Goal: Task Accomplishment & Management: Use online tool/utility

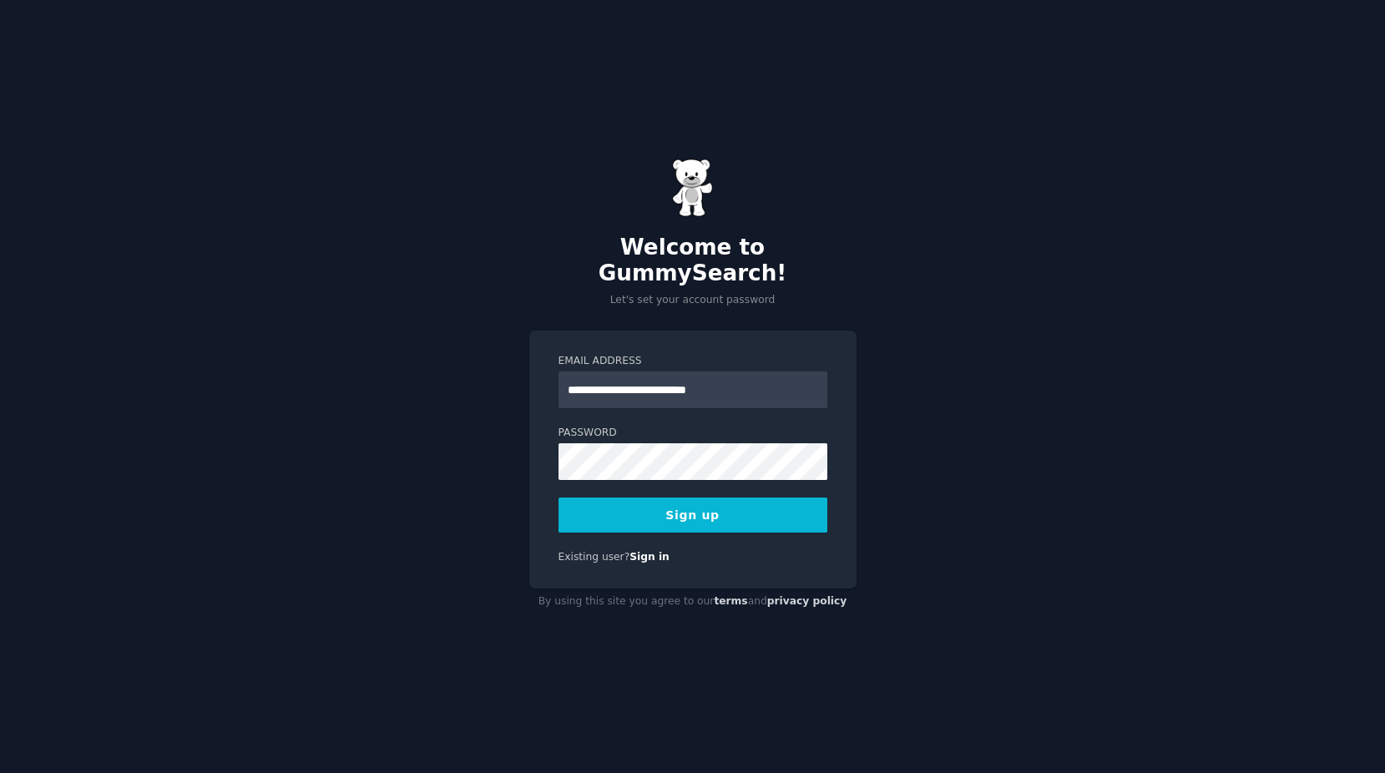
type input "**********"
click at [569, 504] on button "Sign up" at bounding box center [693, 515] width 269 height 35
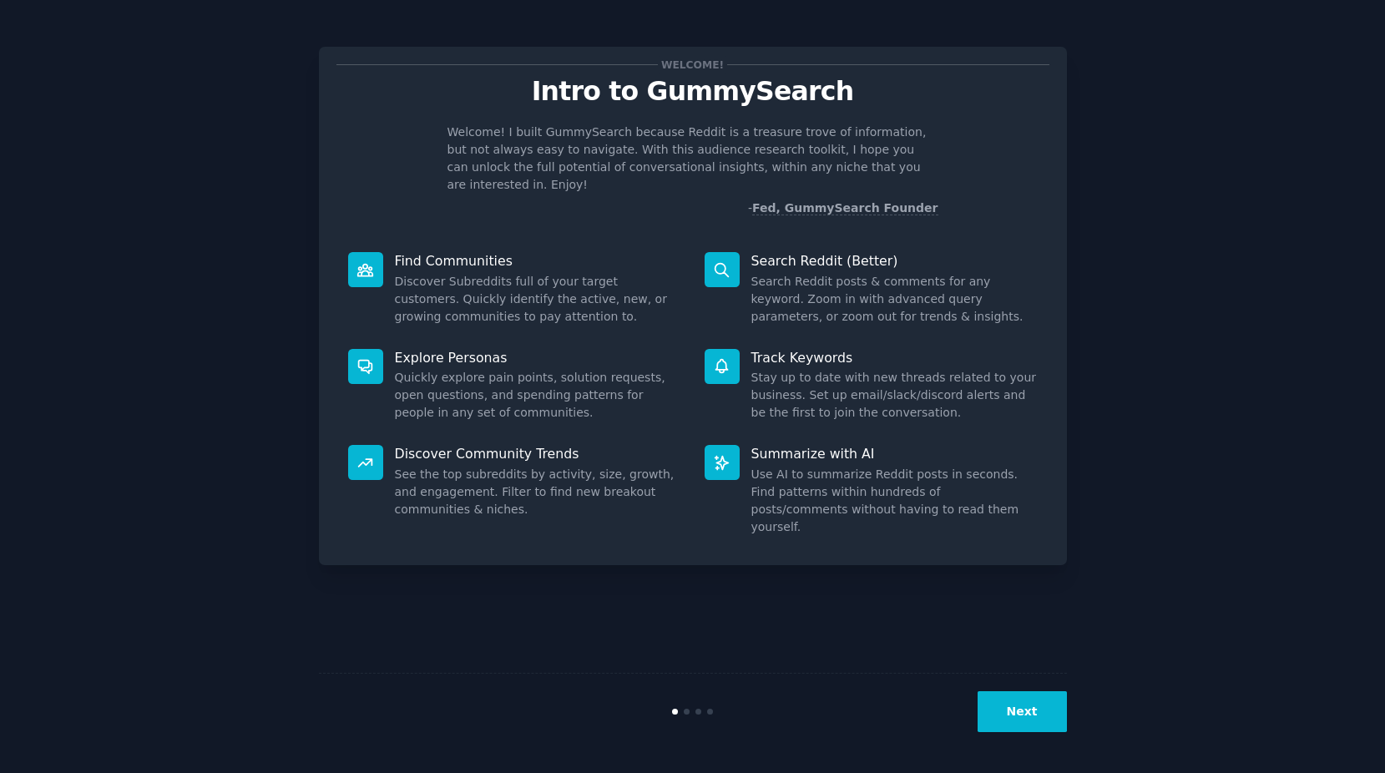
click at [1041, 725] on button "Next" at bounding box center [1022, 711] width 89 height 41
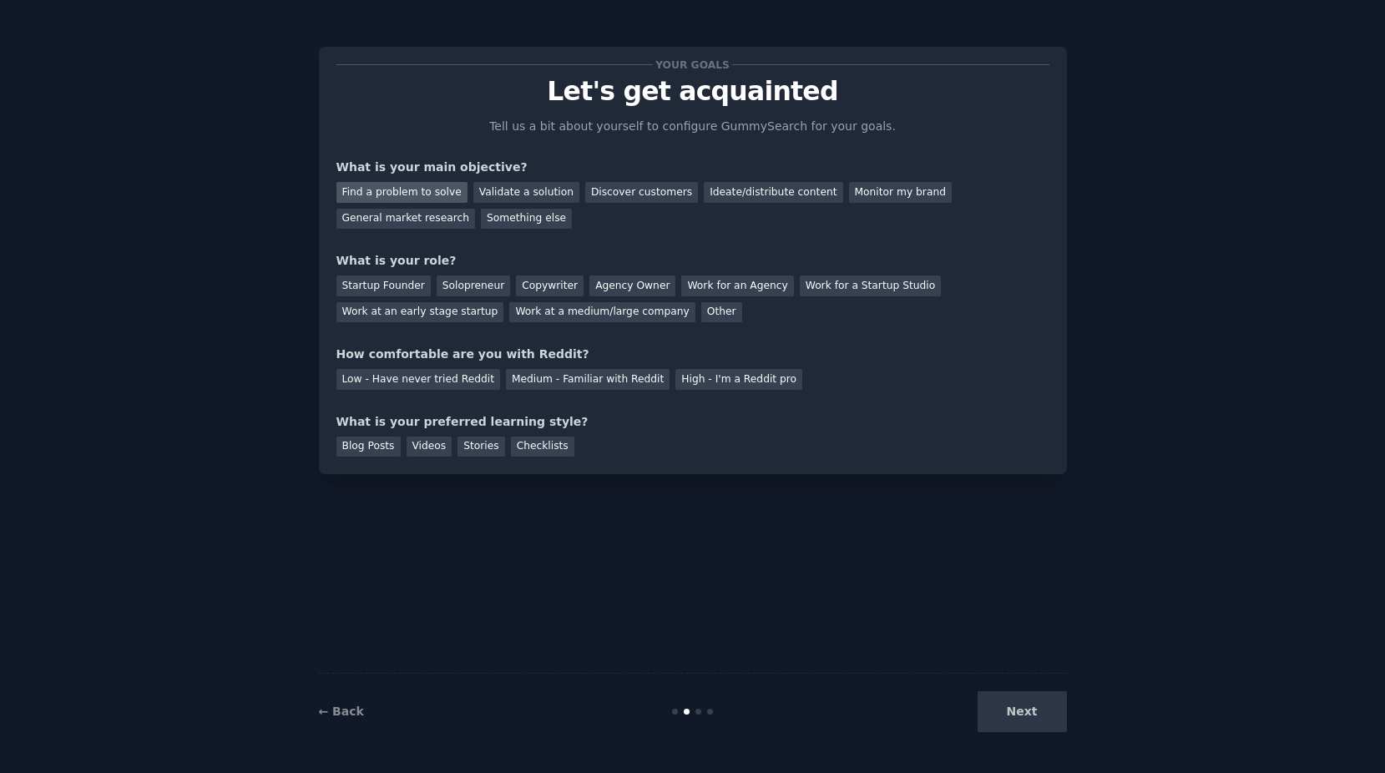
click at [434, 193] on div "Find a problem to solve" at bounding box center [402, 192] width 131 height 21
click at [453, 286] on div "Solopreneur" at bounding box center [473, 286] width 73 height 21
click at [570, 388] on div "Medium - Familiar with Reddit" at bounding box center [588, 379] width 164 height 21
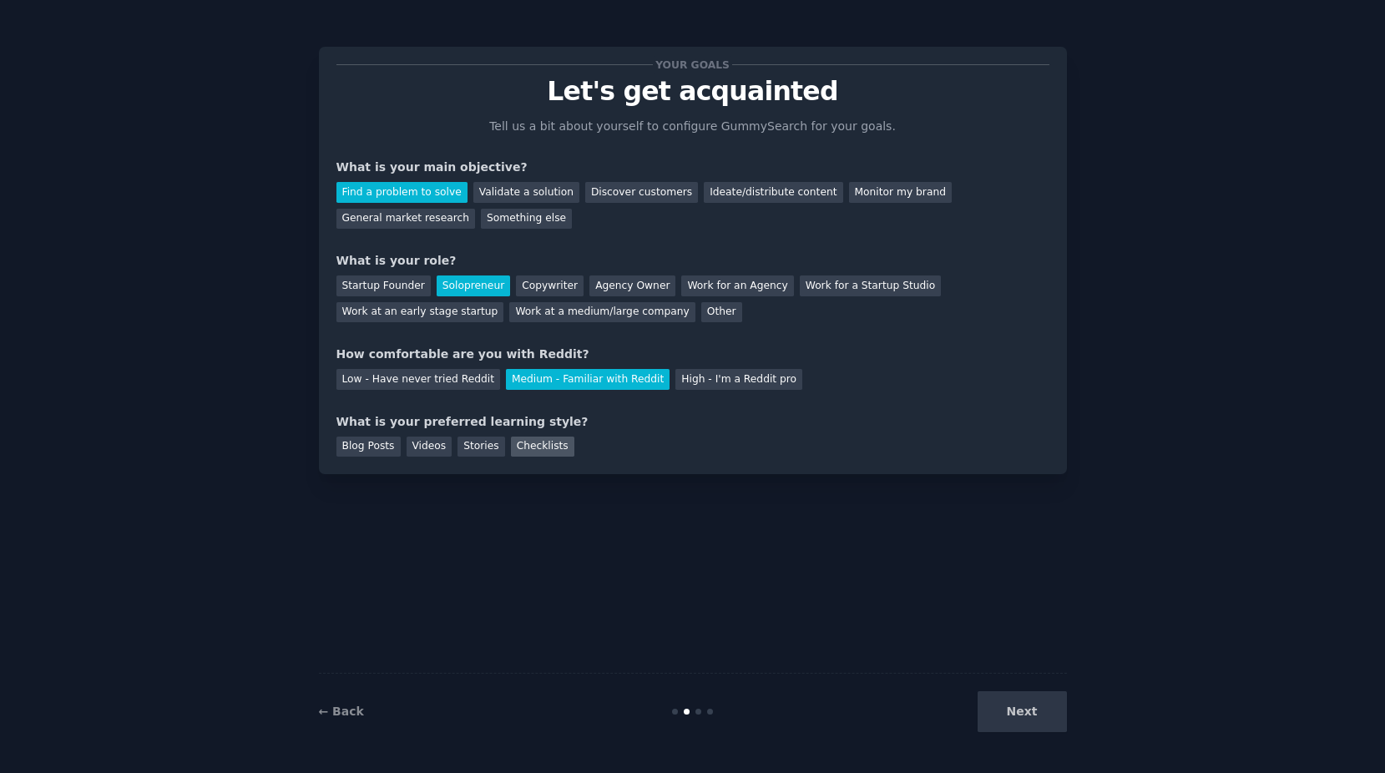
click at [530, 449] on div "Checklists" at bounding box center [542, 447] width 63 height 21
click at [1051, 719] on button "Next" at bounding box center [1022, 711] width 89 height 41
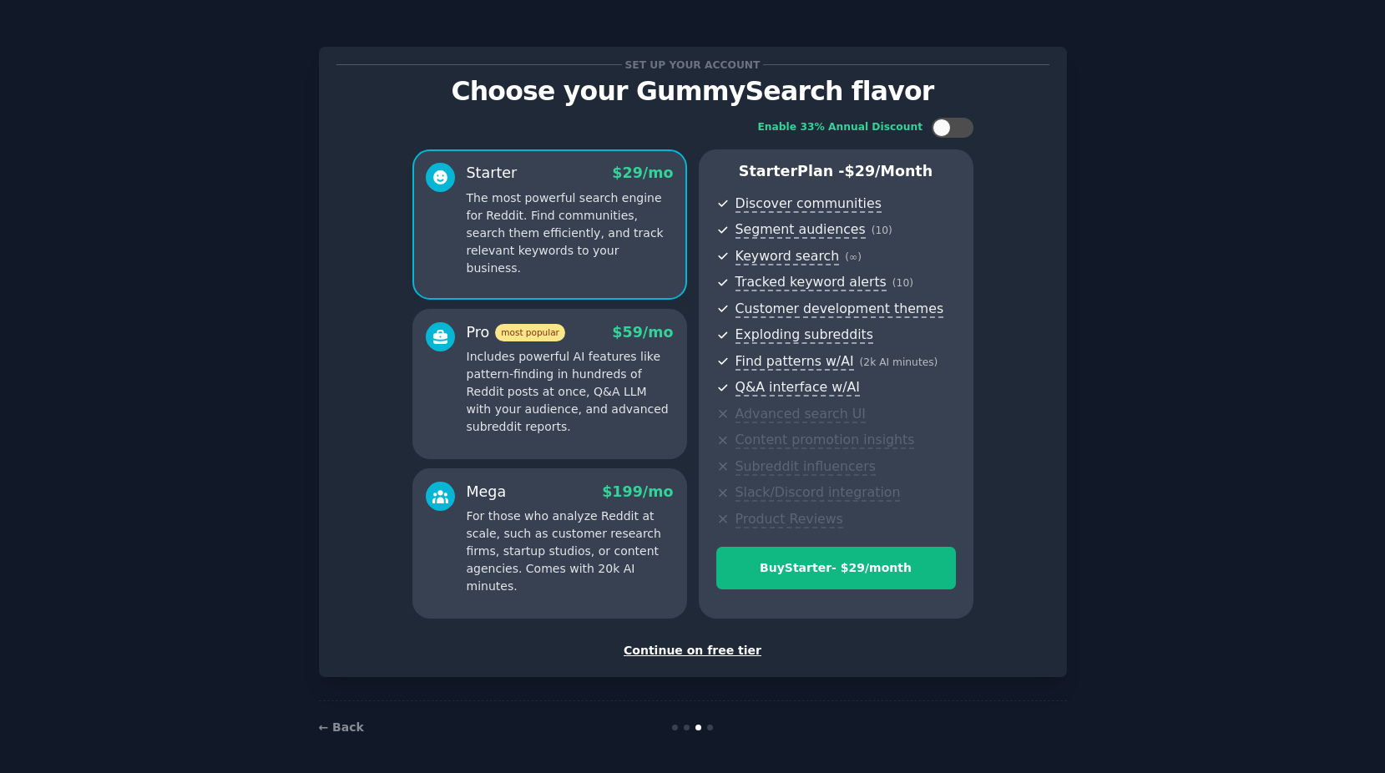
click at [688, 656] on div "Continue on free tier" at bounding box center [693, 651] width 713 height 18
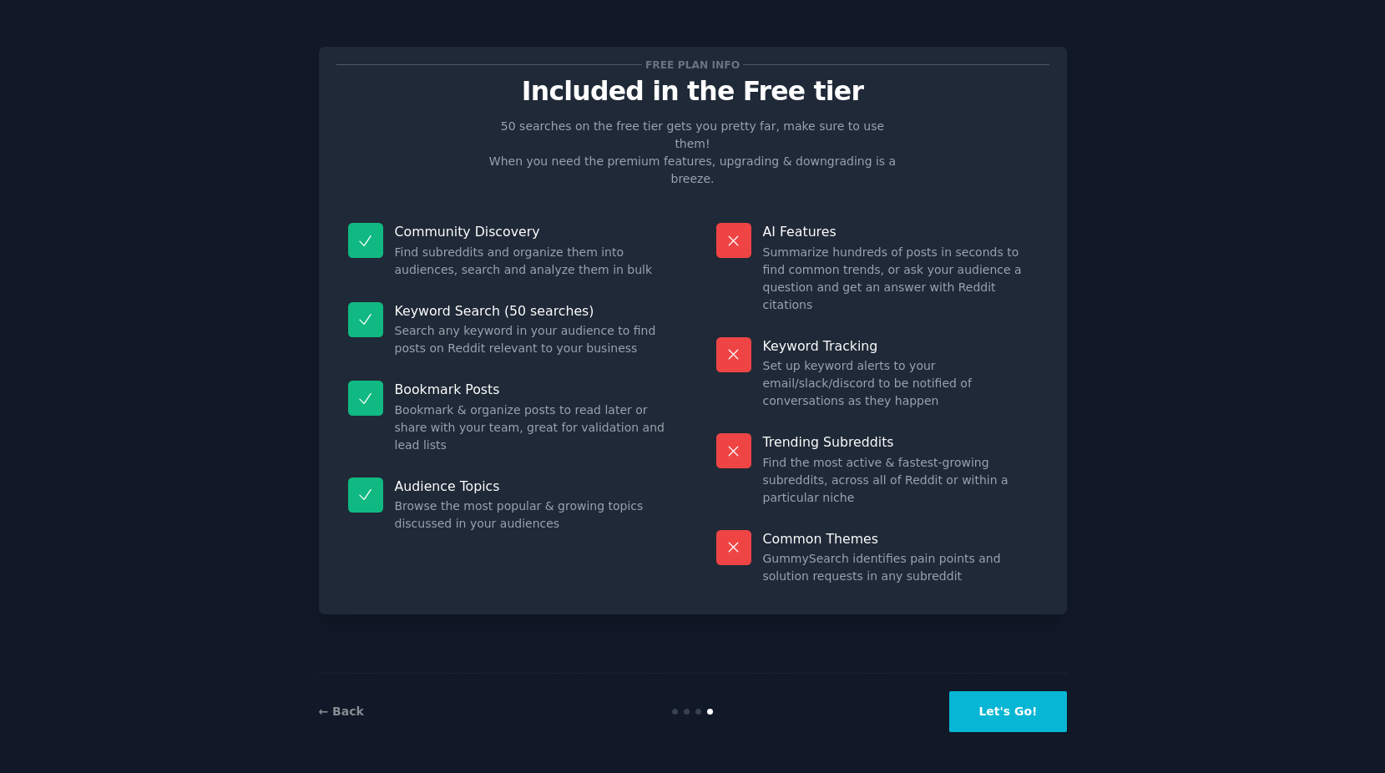
click at [1009, 711] on button "Let's Go!" at bounding box center [1007, 711] width 117 height 41
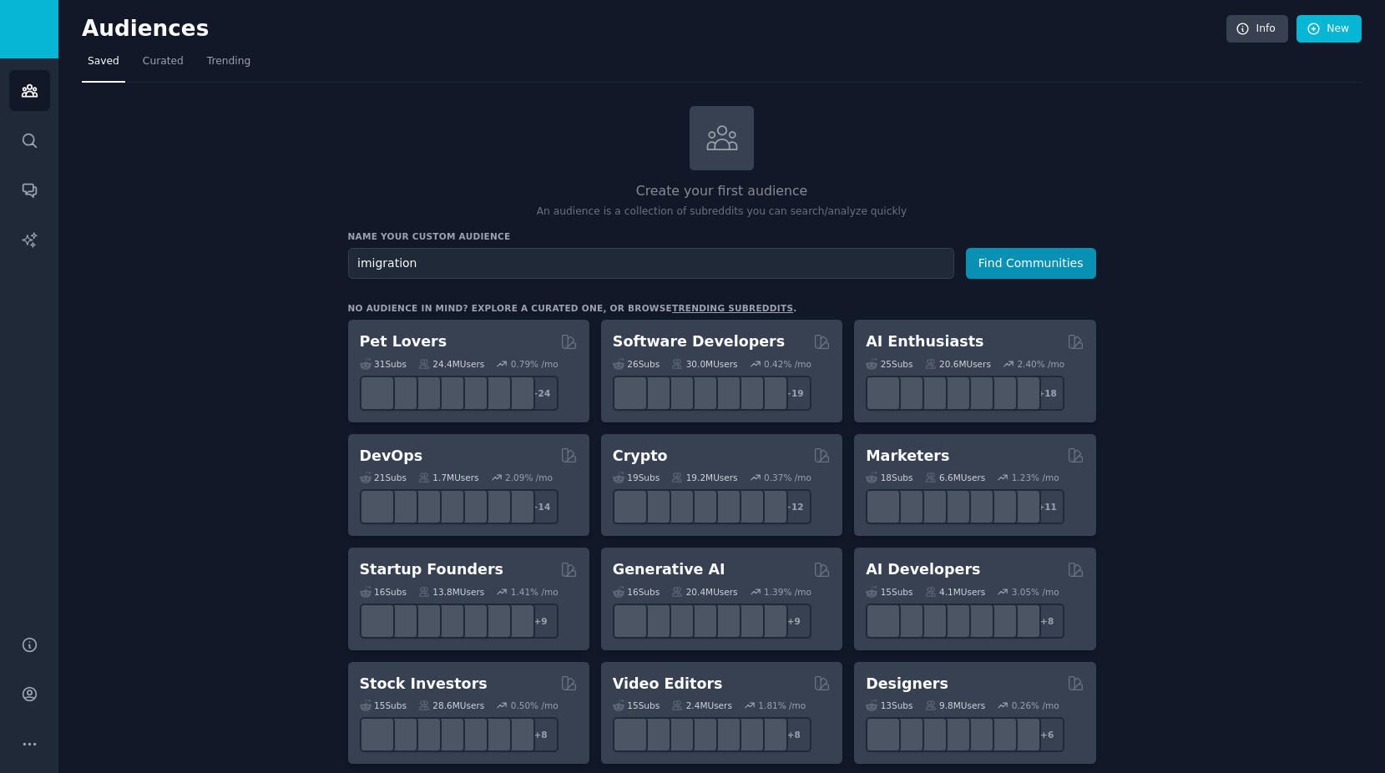
type input "imigration"
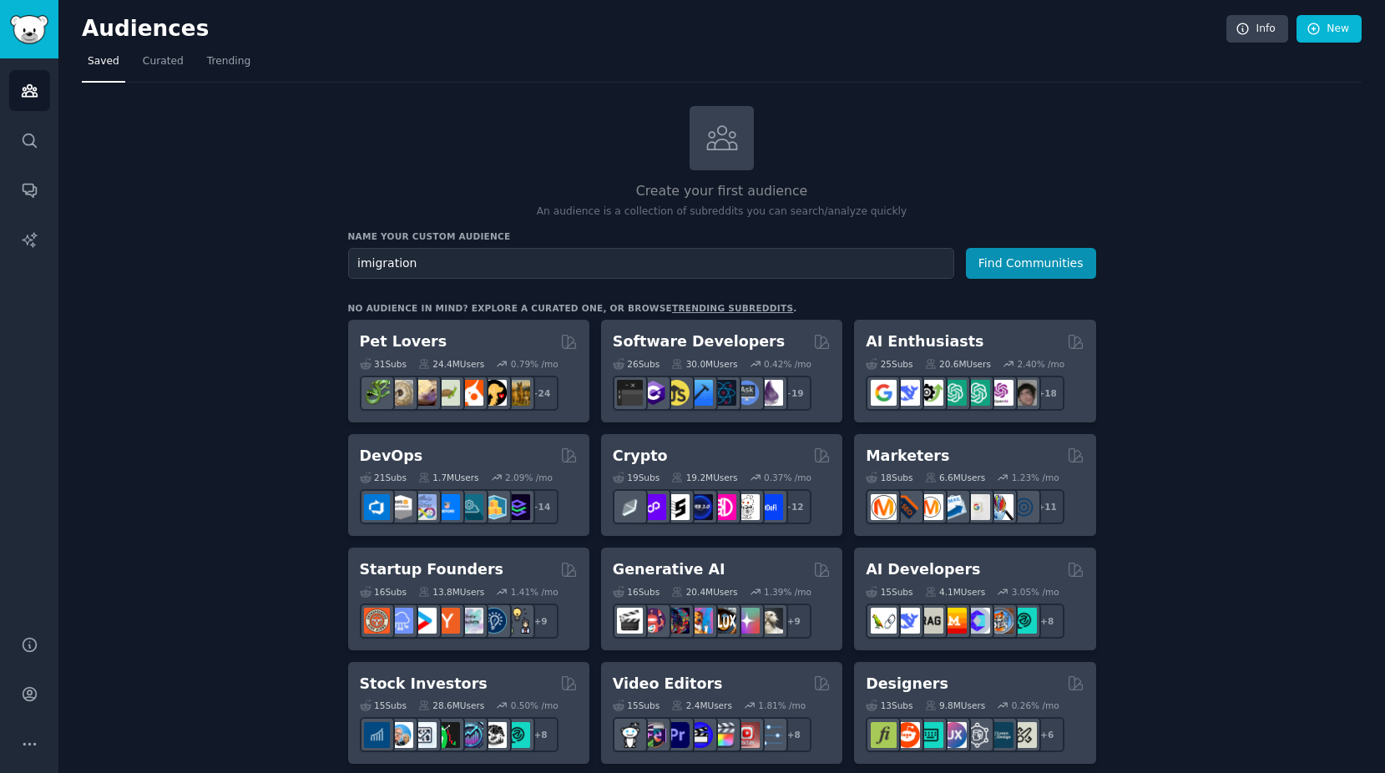
click at [966, 248] on button "Find Communities" at bounding box center [1031, 263] width 130 height 31
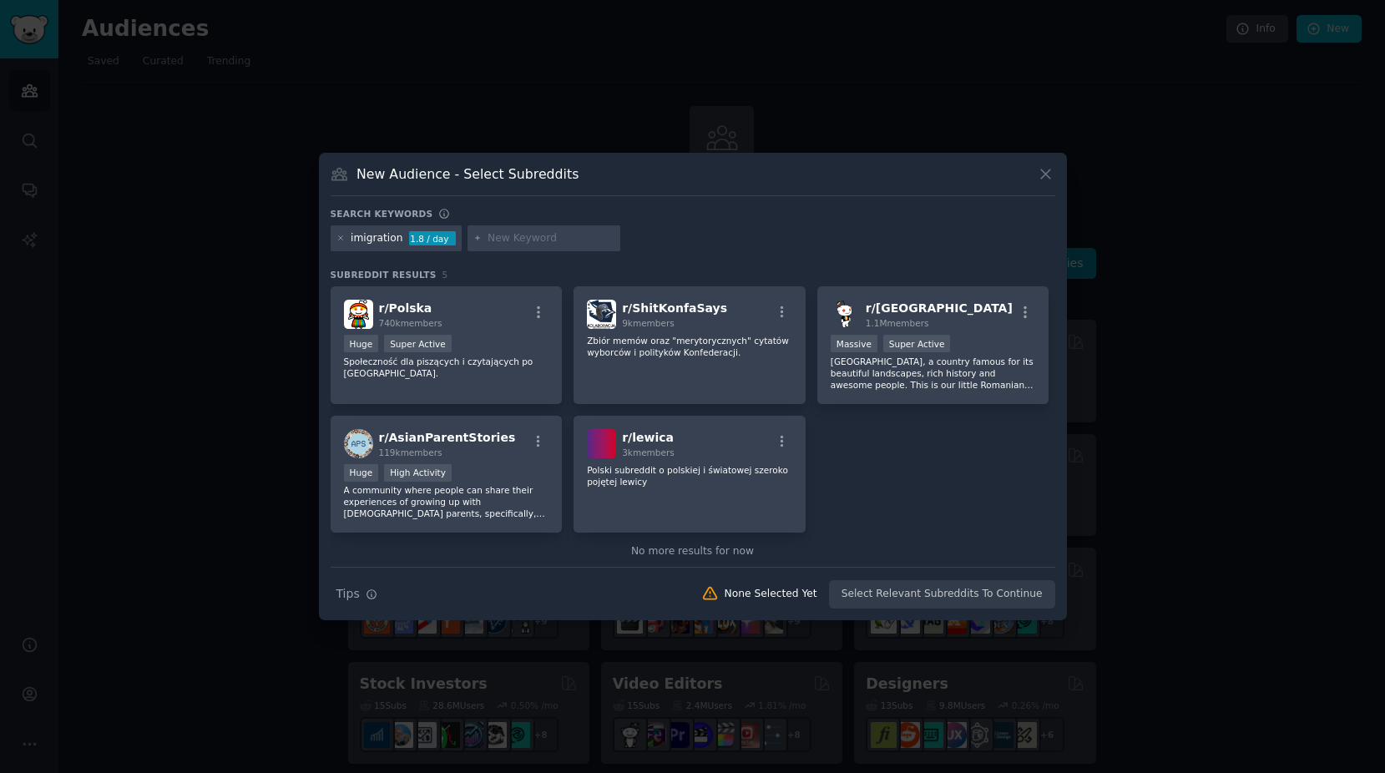
click at [1052, 170] on icon at bounding box center [1046, 174] width 18 height 18
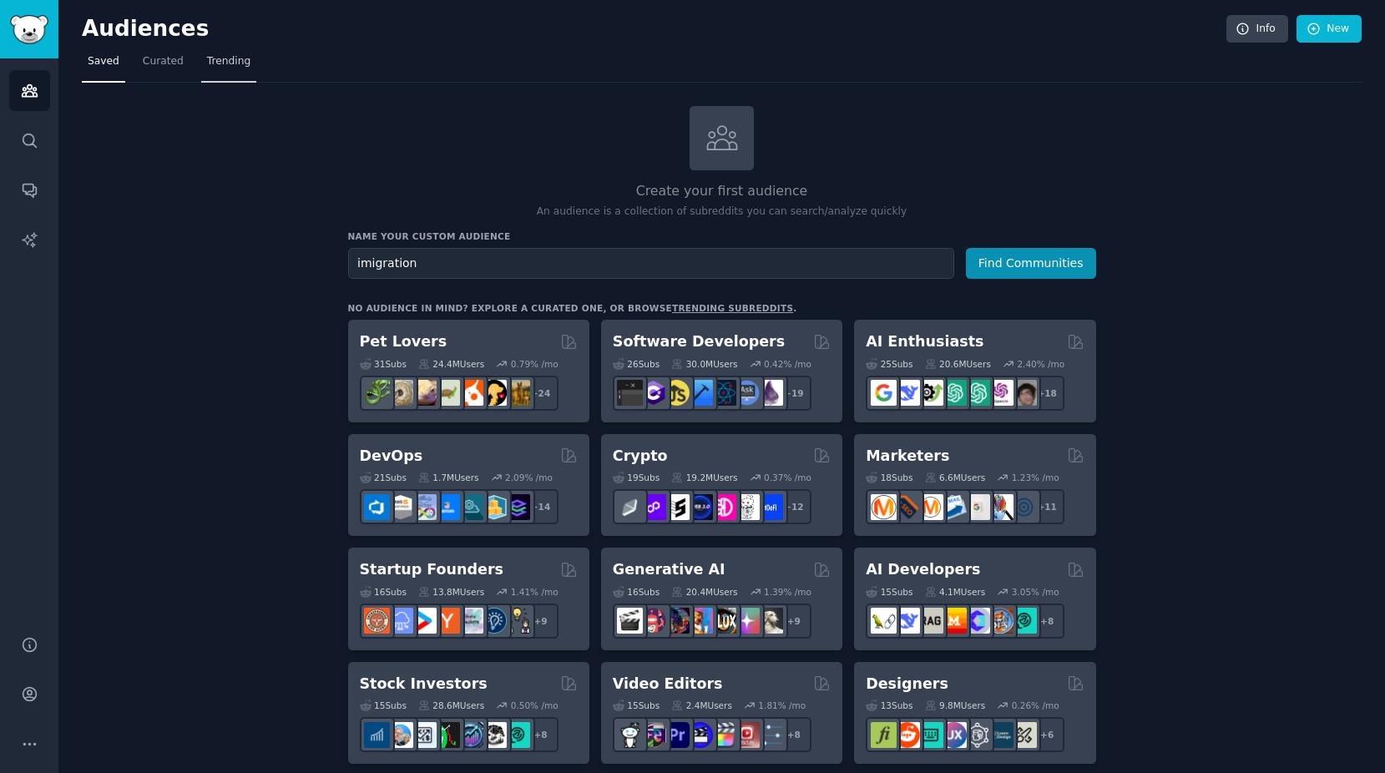
click at [226, 68] on span "Trending" at bounding box center [228, 61] width 43 height 15
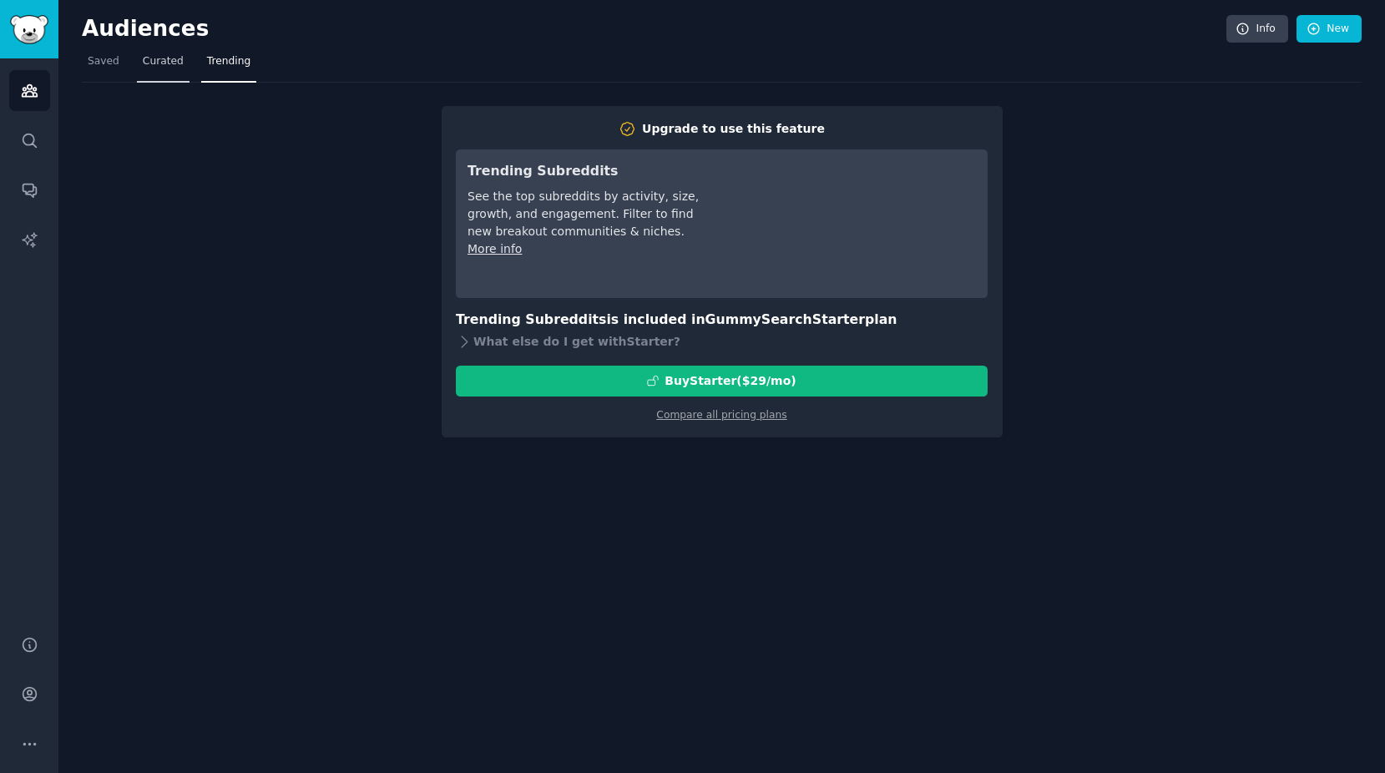
click at [165, 66] on span "Curated" at bounding box center [163, 61] width 41 height 15
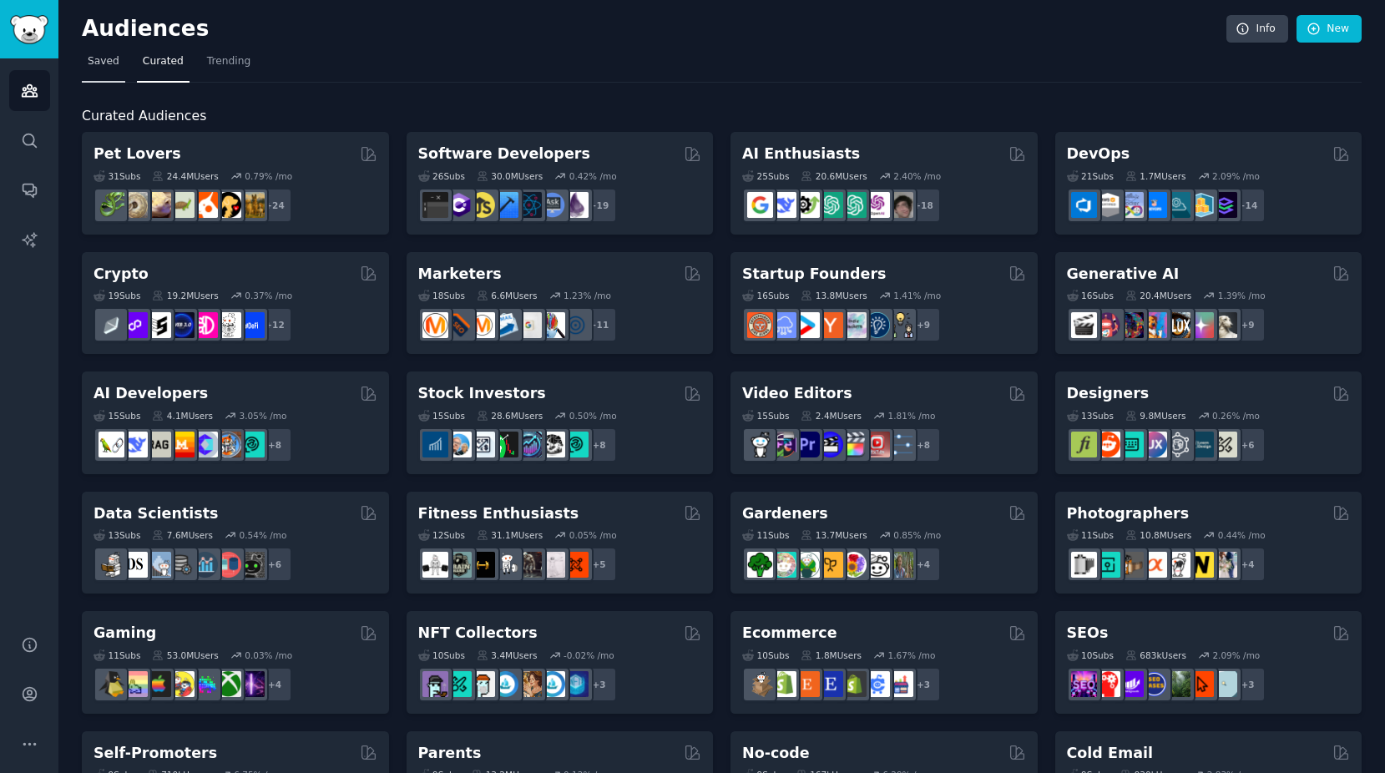
click at [119, 58] on link "Saved" at bounding box center [103, 65] width 43 height 34
